Goal: Check status: Check status

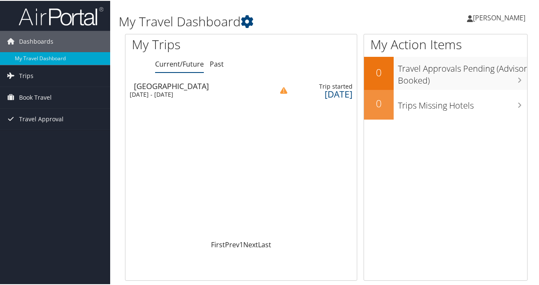
click at [182, 87] on div "Salt Lake City" at bounding box center [199, 85] width 130 height 8
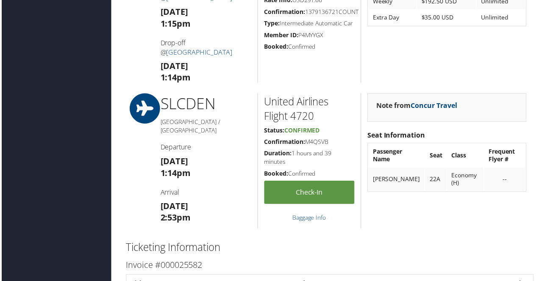
scroll to position [710, 0]
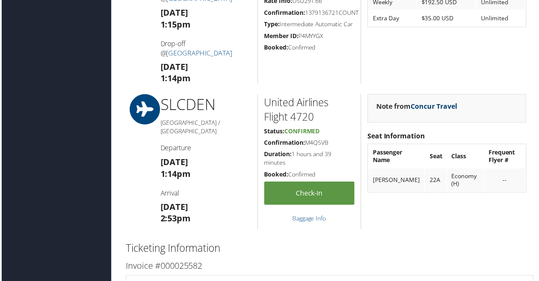
click at [418, 111] on link "Concur Travel" at bounding box center [434, 106] width 47 height 9
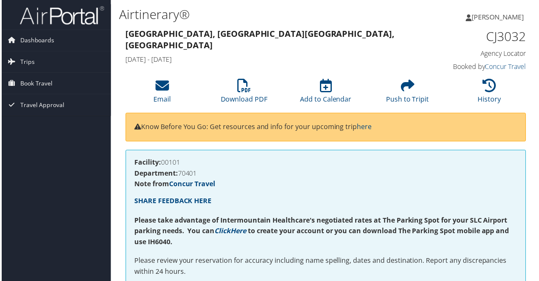
scroll to position [0, 0]
click at [44, 43] on span "Dashboards" at bounding box center [36, 40] width 34 height 21
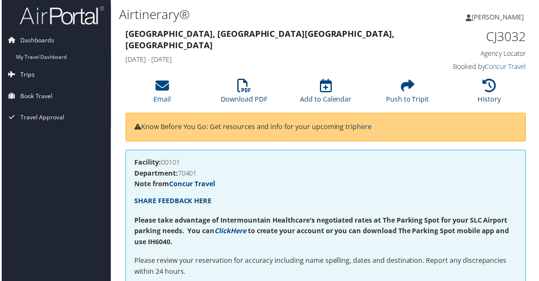
click at [22, 77] on span "Trips" at bounding box center [26, 74] width 14 height 21
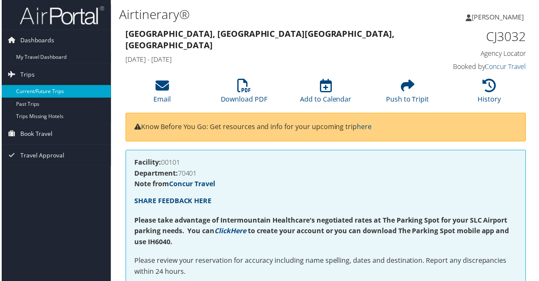
click at [39, 92] on link "Current/Future Trips" at bounding box center [55, 92] width 110 height 13
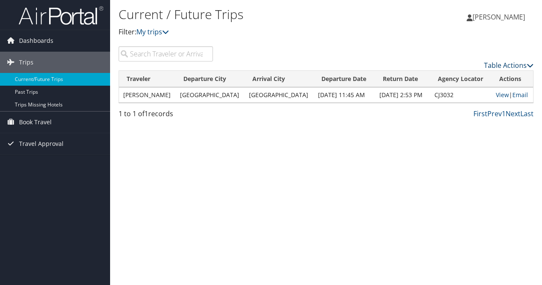
click at [520, 65] on link "Table Actions" at bounding box center [509, 65] width 50 height 9
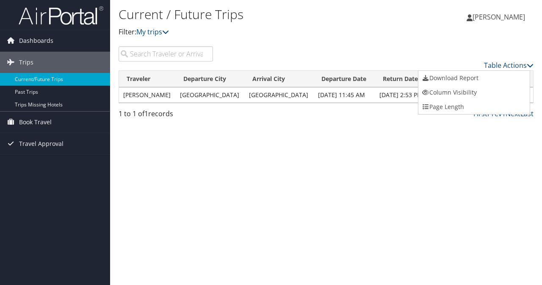
click at [432, 39] on div at bounding box center [271, 142] width 542 height 285
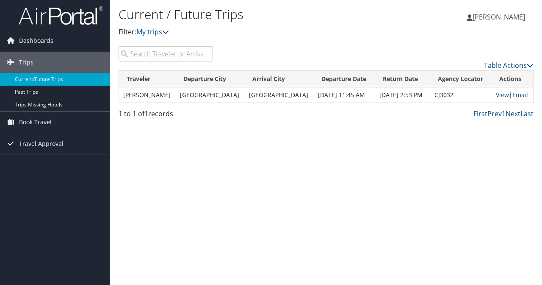
click at [499, 97] on link "View" at bounding box center [502, 95] width 13 height 8
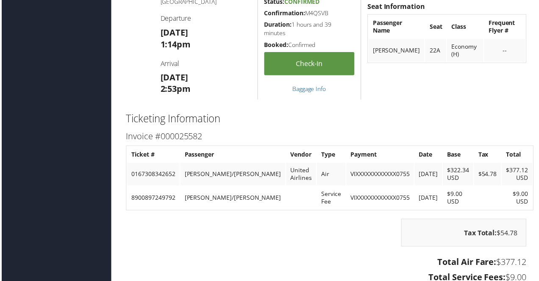
scroll to position [842, 0]
